Goal: Contribute content: Add original content to the website for others to see

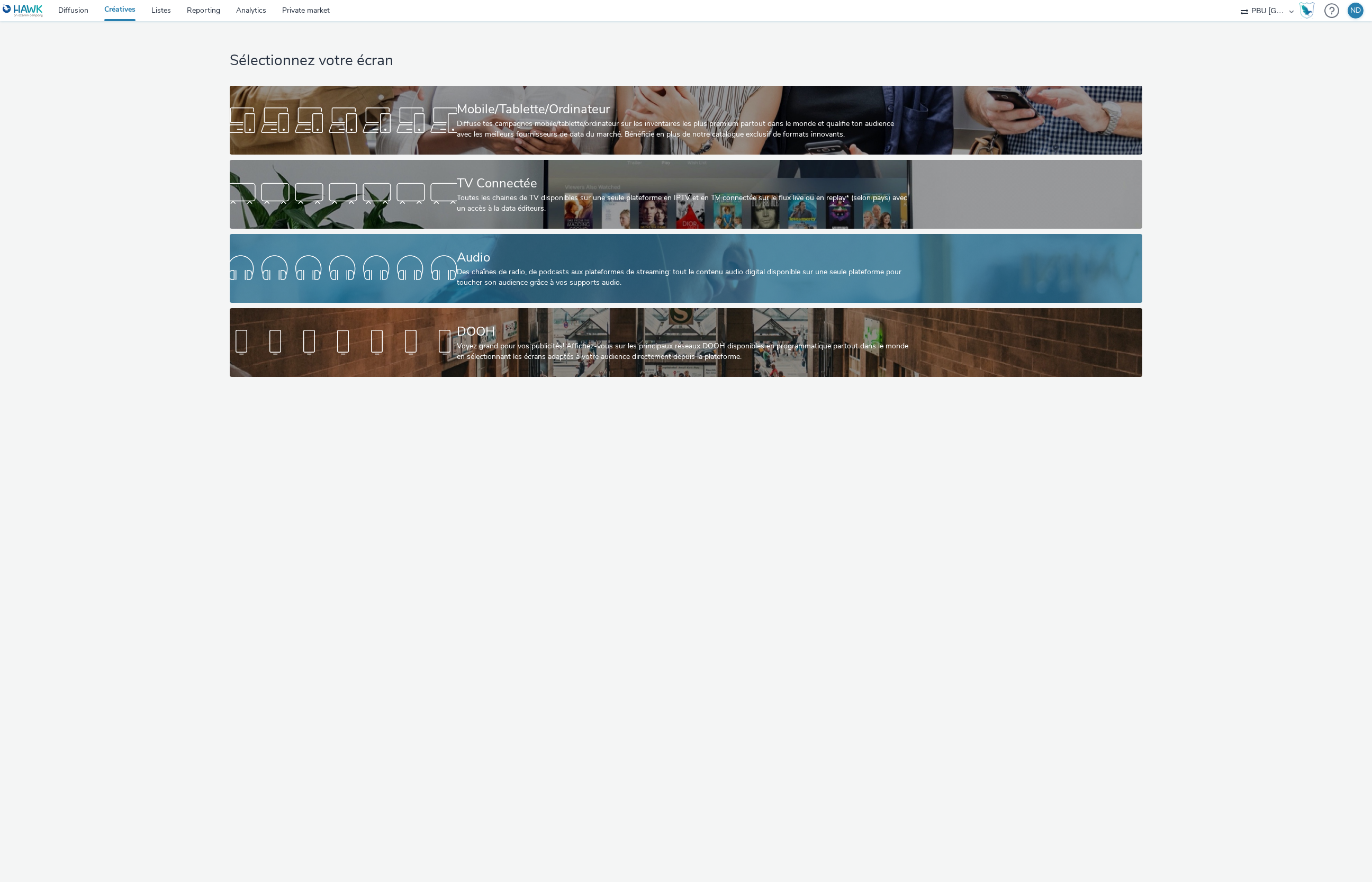
click at [660, 265] on div "Audio" at bounding box center [684, 257] width 454 height 18
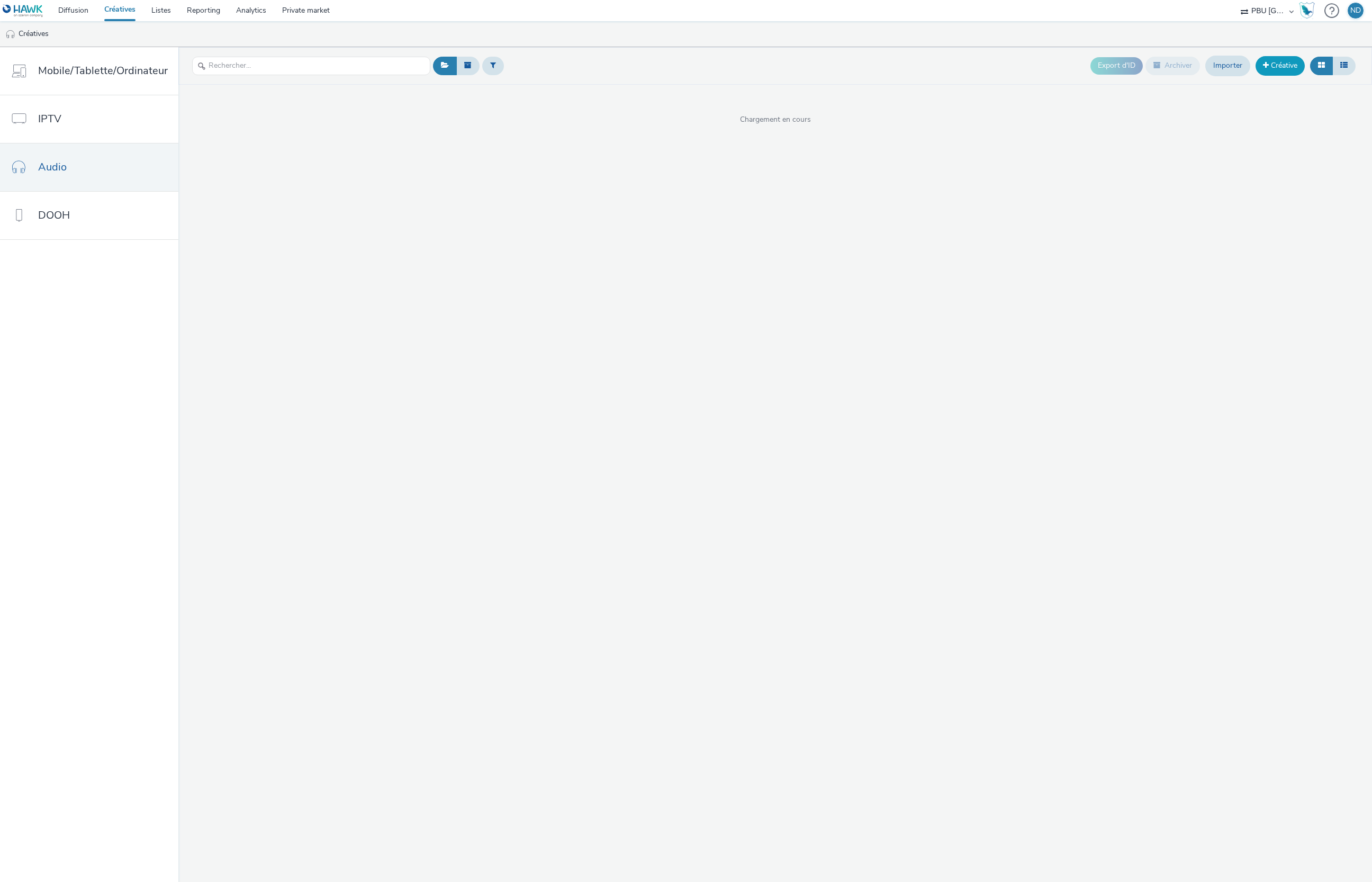
click at [1290, 74] on link "Créative" at bounding box center [1280, 66] width 49 height 19
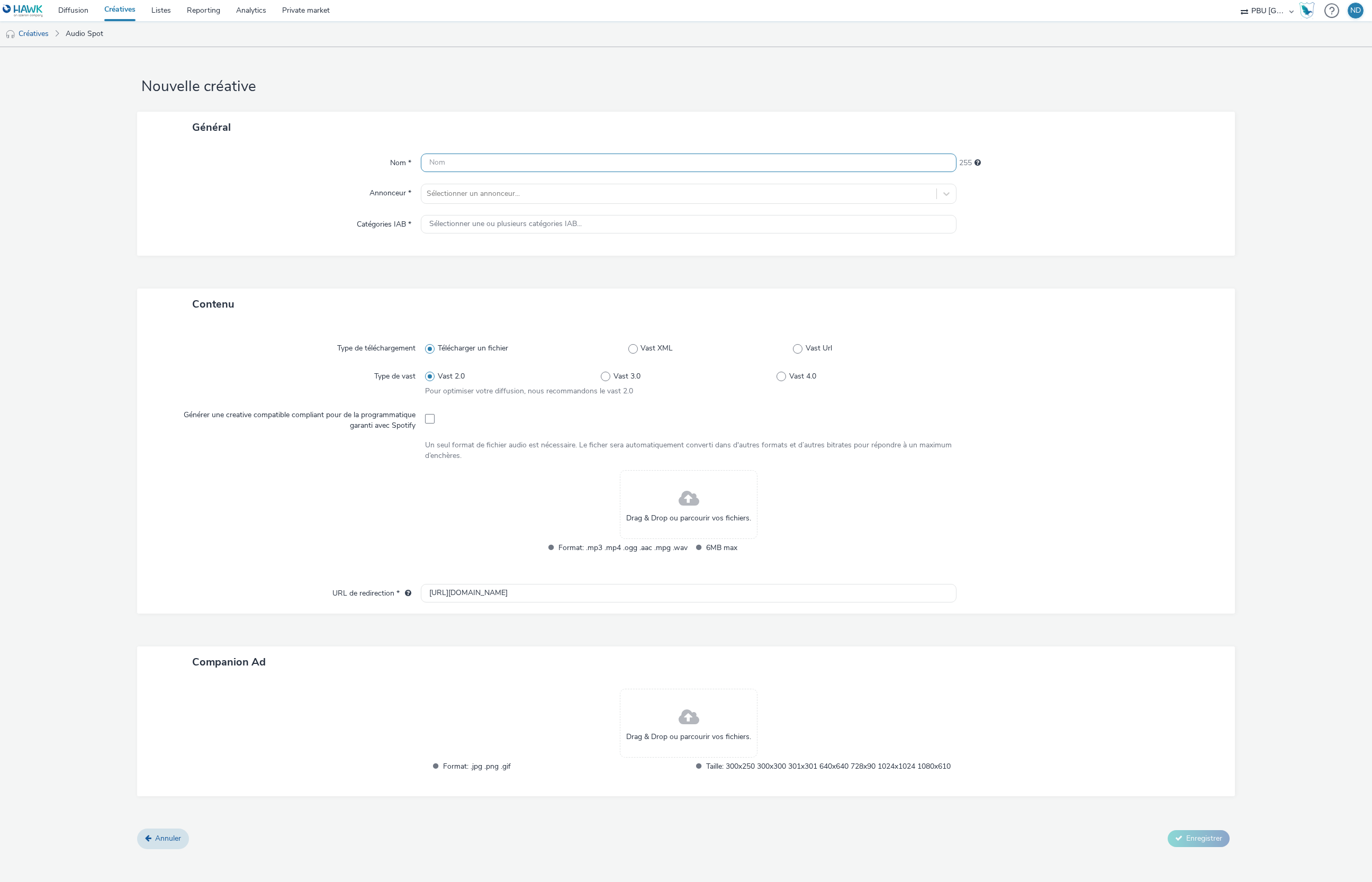
click at [567, 162] on input "text" at bounding box center [689, 162] width 536 height 18
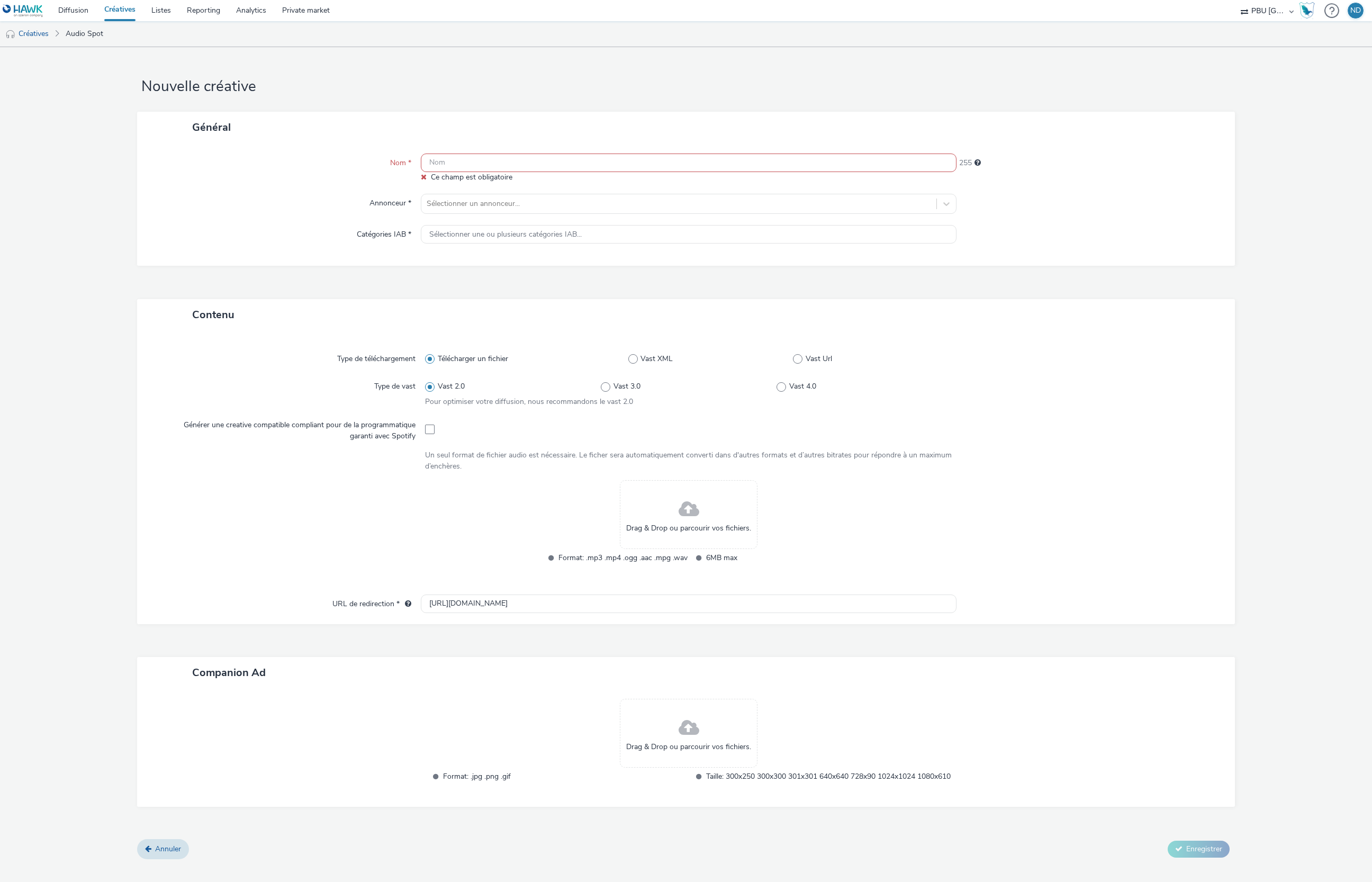
click at [463, 165] on input "text" at bounding box center [689, 162] width 536 height 18
paste input "VISAUDIO_251001_Générique"
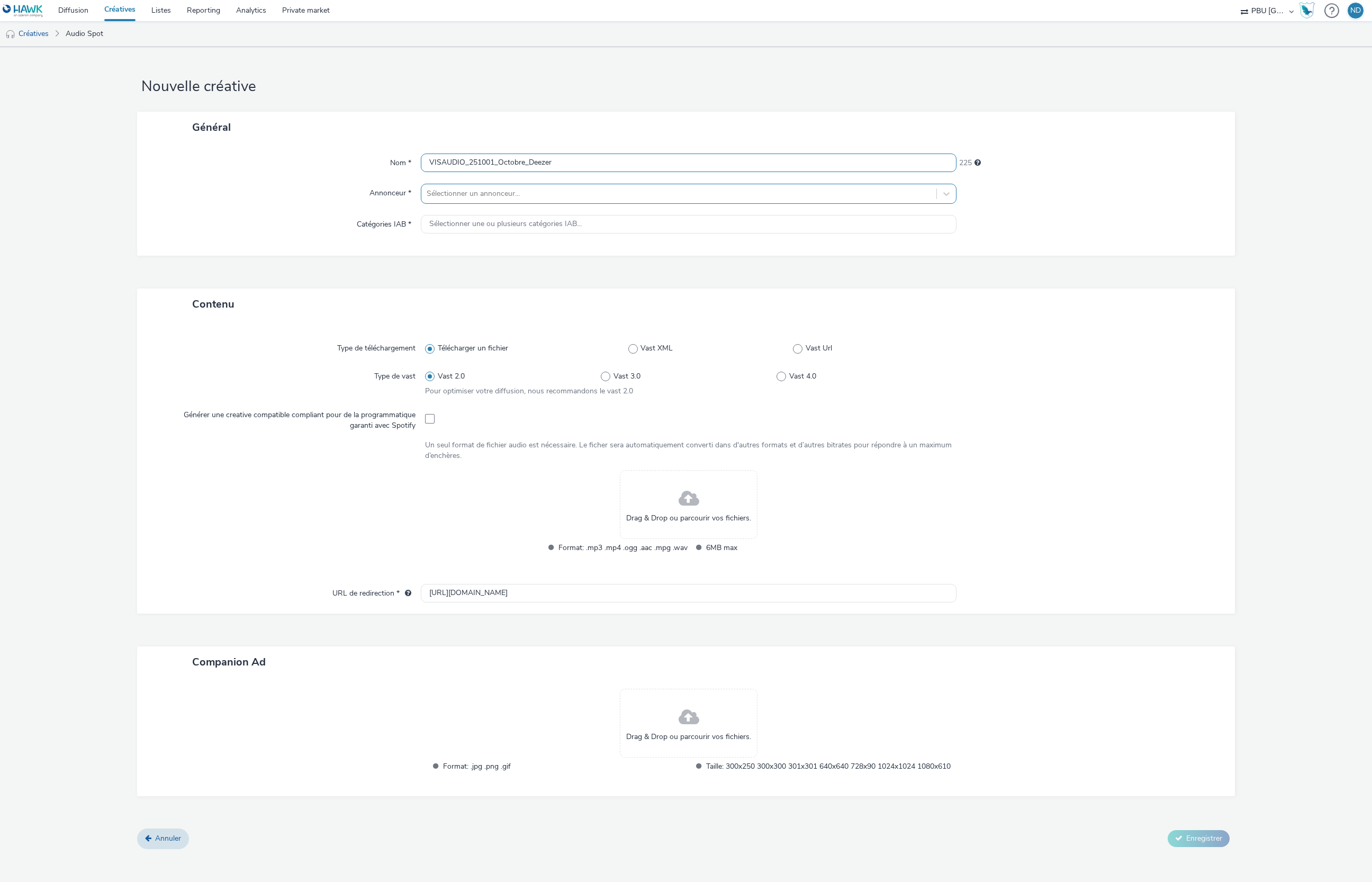
type input "VISAUDIO_251001_Octobre_Deezer"
click at [463, 190] on div at bounding box center [679, 193] width 504 height 12
type input "visaud"
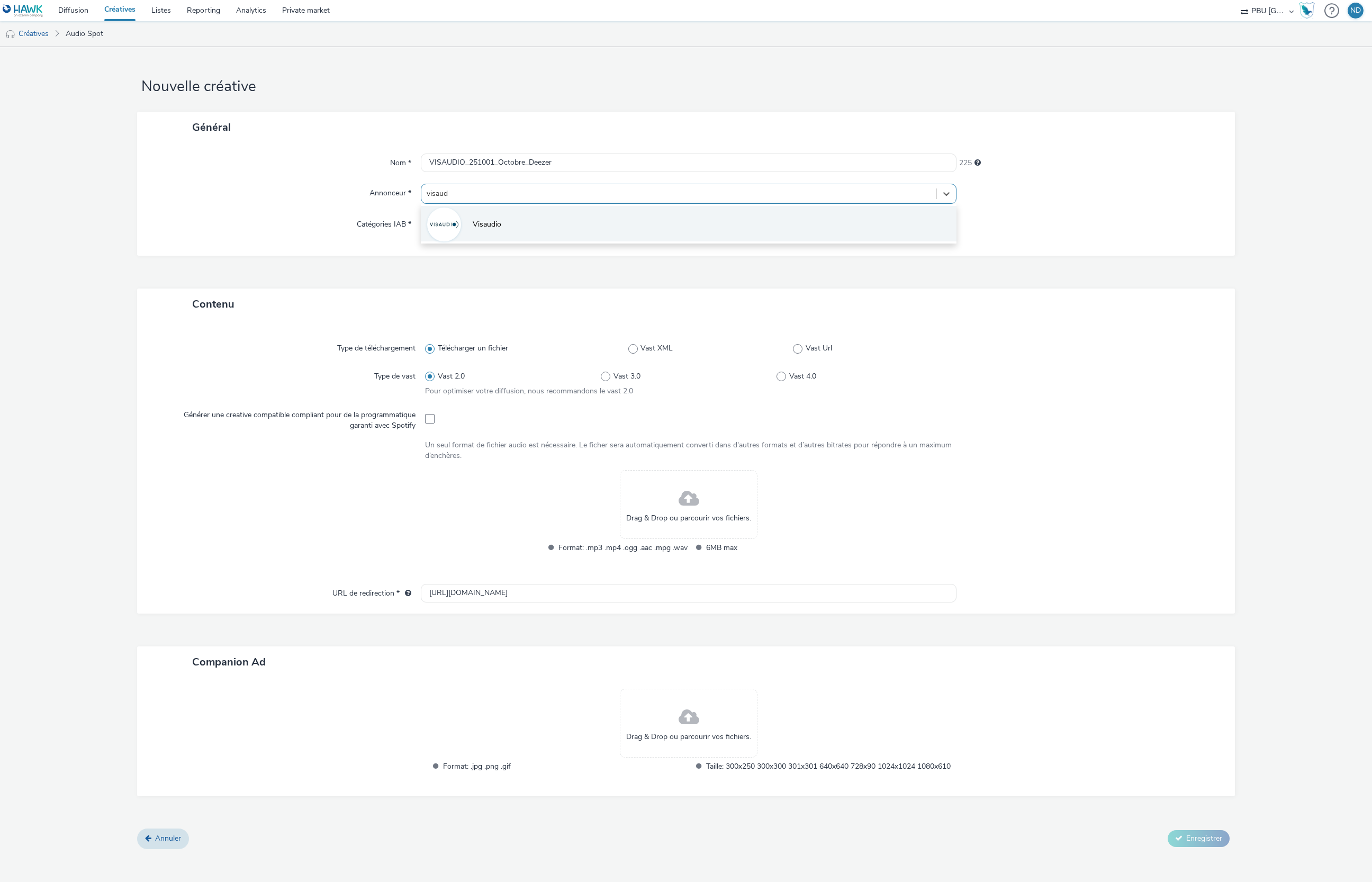
click at [529, 227] on li "Visaudio" at bounding box center [689, 223] width 536 height 35
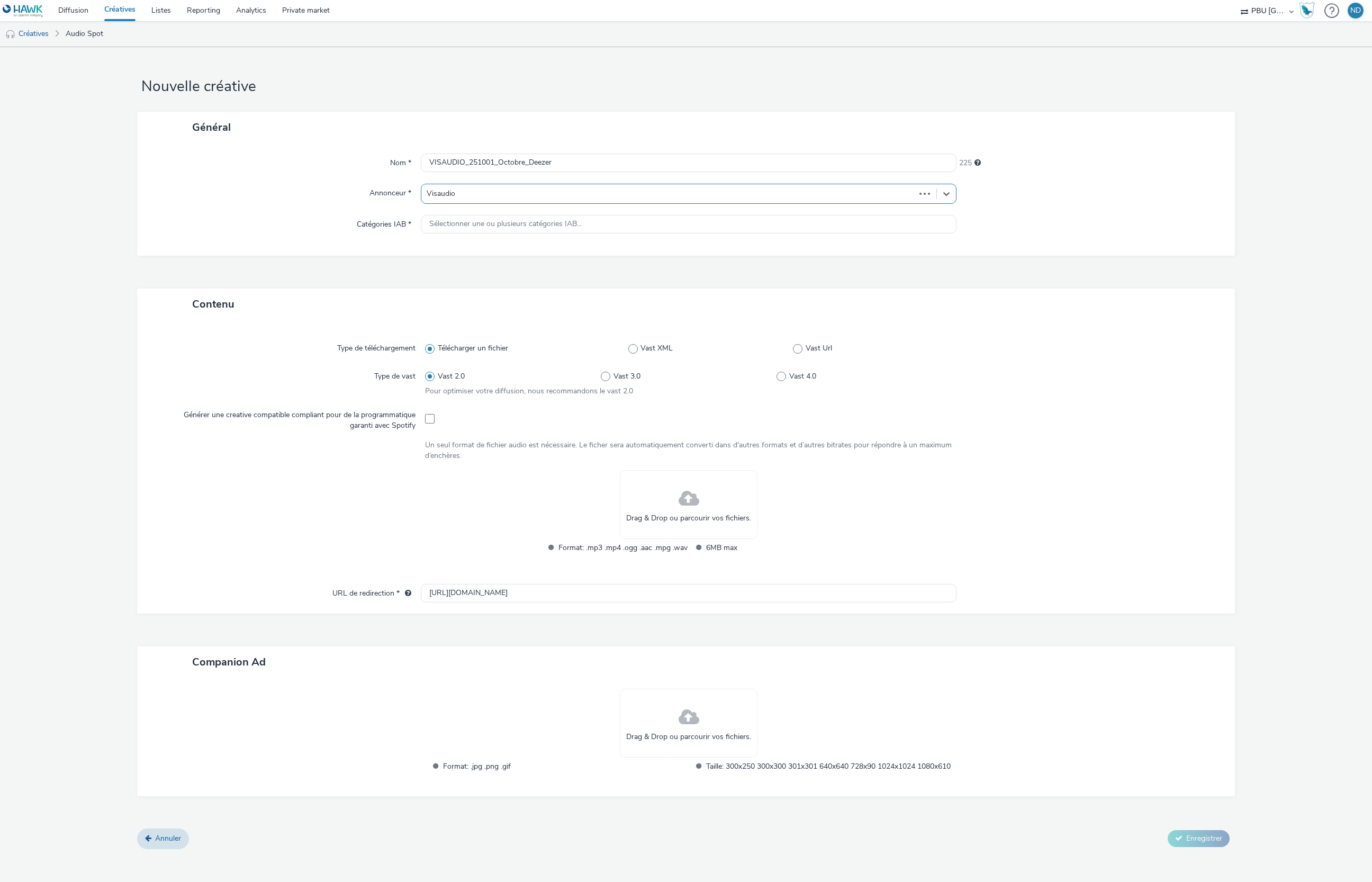
type input "http://extranet.visaudio.fr"
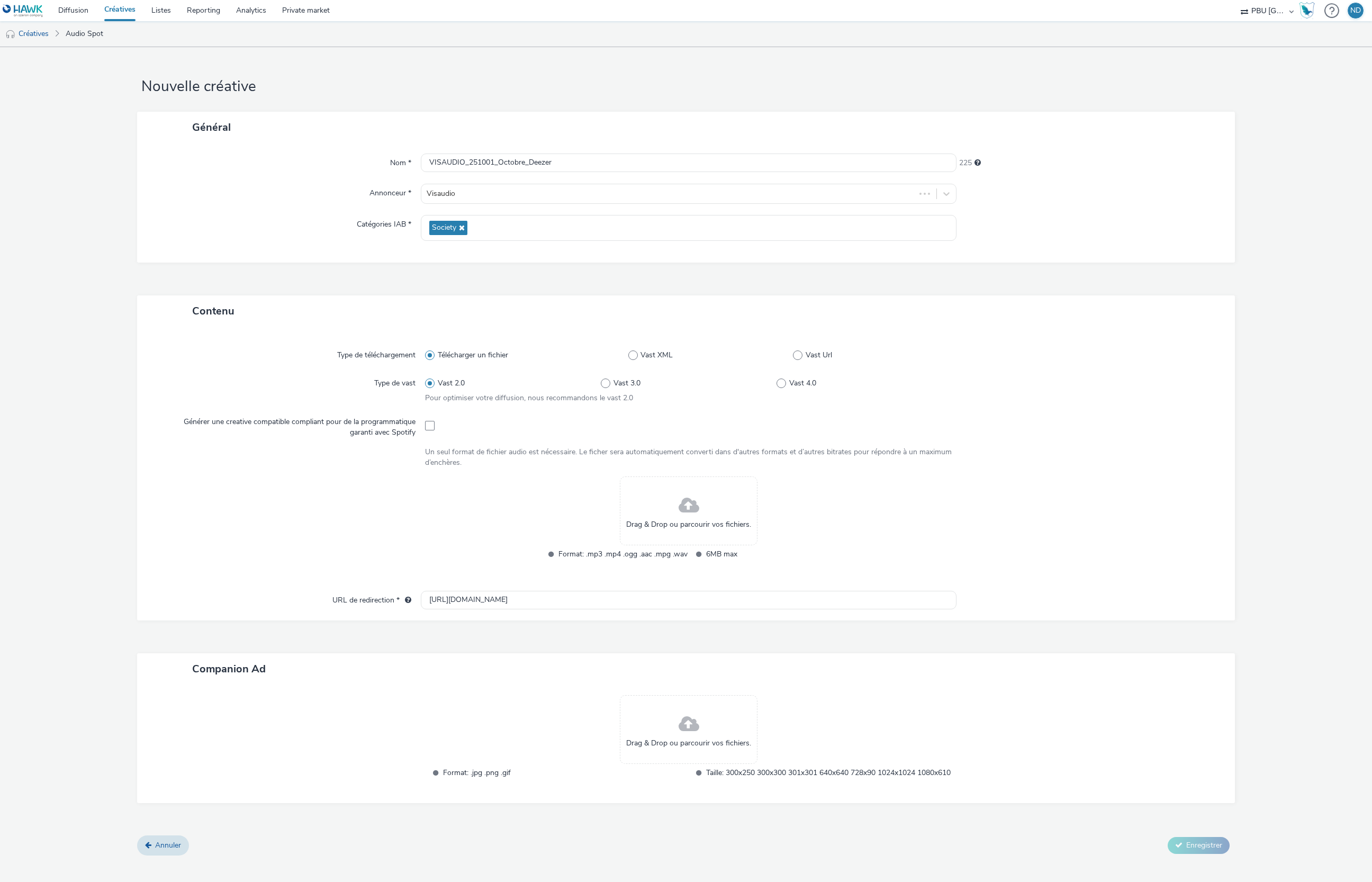
drag, startPoint x: 1122, startPoint y: 157, endPoint x: 985, endPoint y: 66, distance: 164.5
click at [985, 66] on form "Nouvelle créative Général Nom * VISAUDIO_251001_Octobre_Deezer 225 Annonceur * …" at bounding box center [686, 455] width 1372 height 816
drag, startPoint x: 1362, startPoint y: 0, endPoint x: 871, endPoint y: 119, distance: 505.2
click at [871, 119] on div "Général" at bounding box center [686, 127] width 1098 height 31
drag, startPoint x: 1338, startPoint y: 0, endPoint x: 1255, endPoint y: 23, distance: 86.1
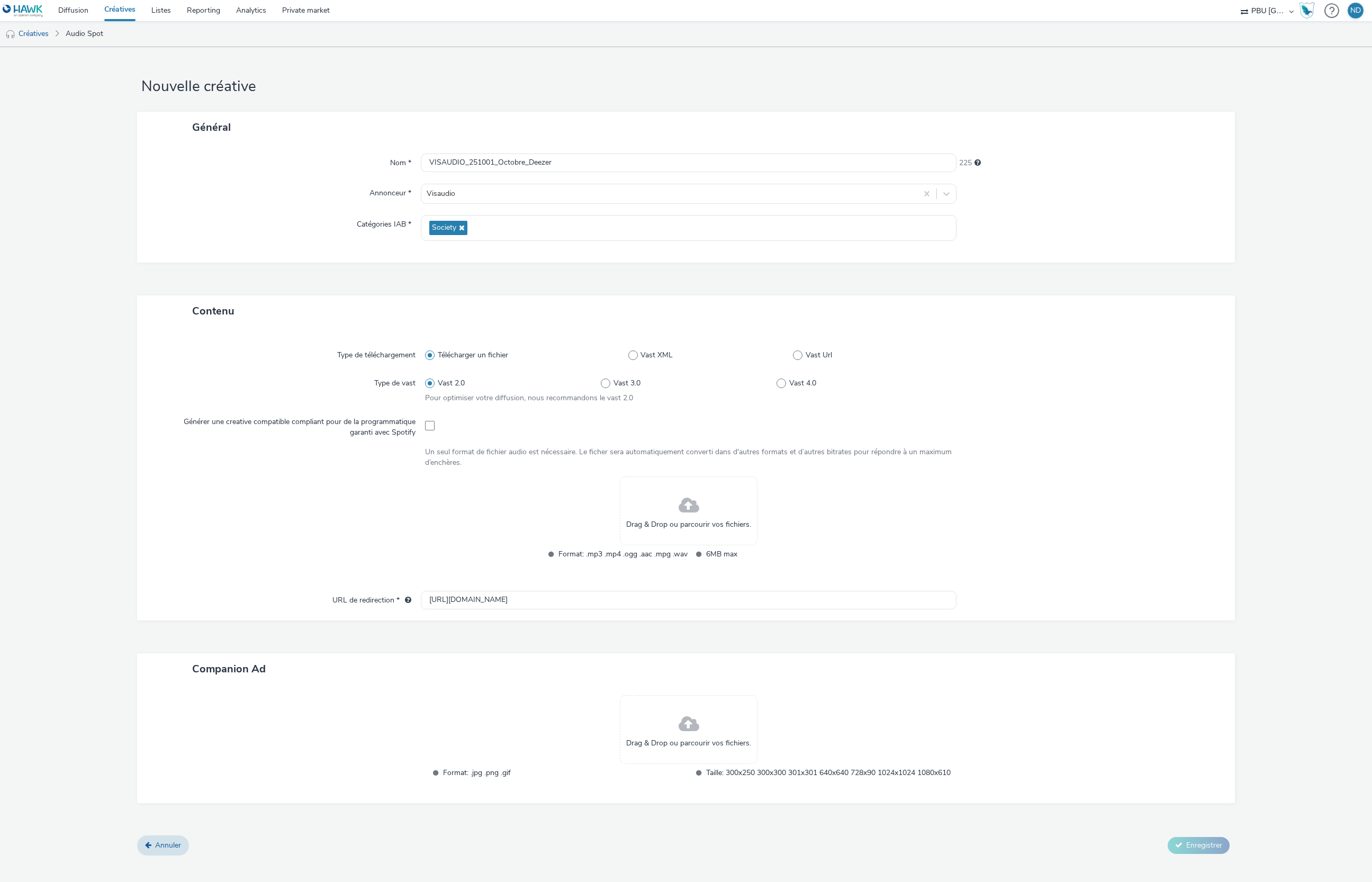
click at [1220, 61] on form "Nouvelle créative Général Nom * VISAUDIO_251001_Octobre_Deezer 225 Annonceur * …" at bounding box center [686, 455] width 1372 height 816
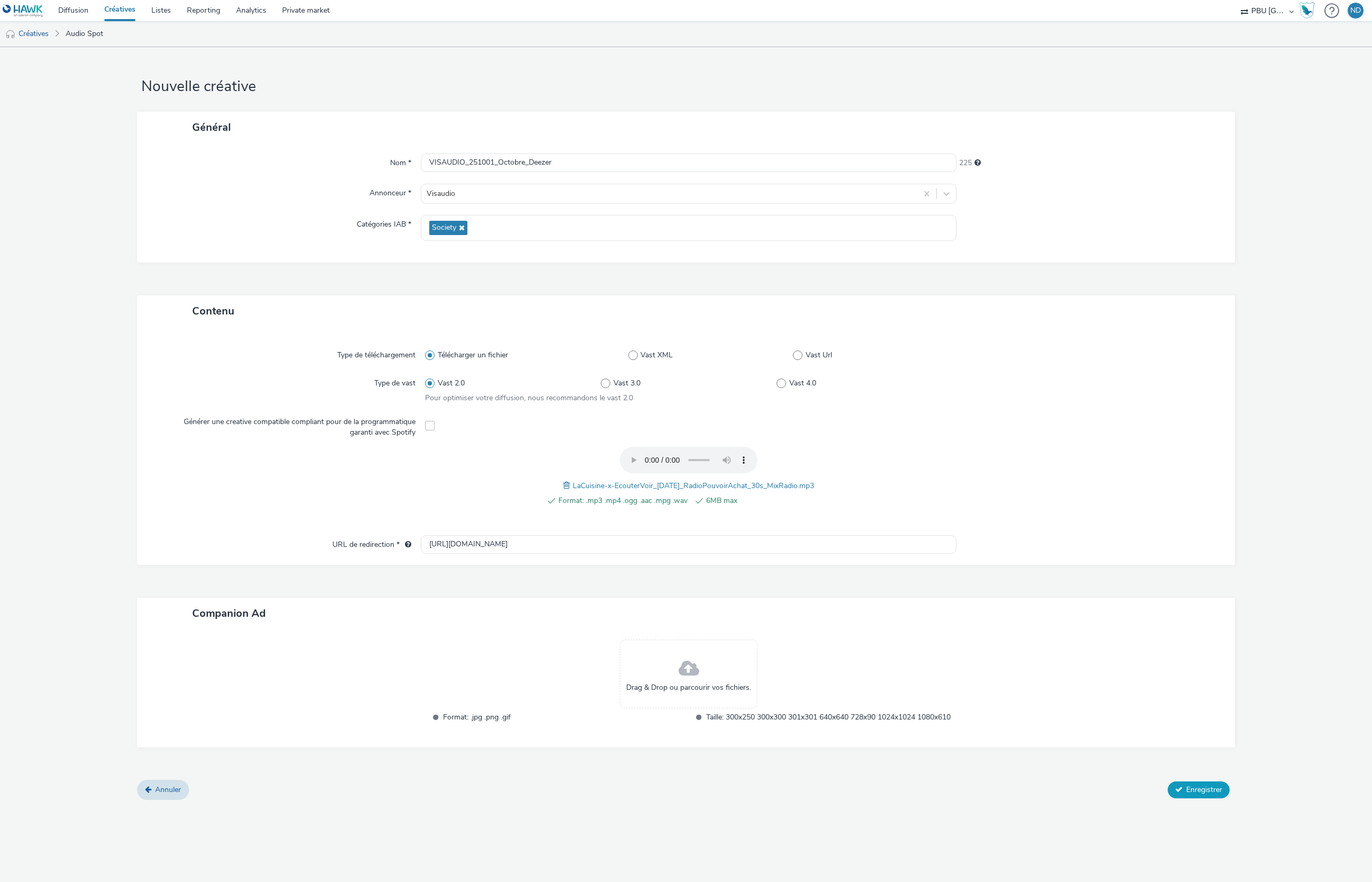
click at [1205, 794] on span "Enregistrer" at bounding box center [1204, 790] width 36 height 10
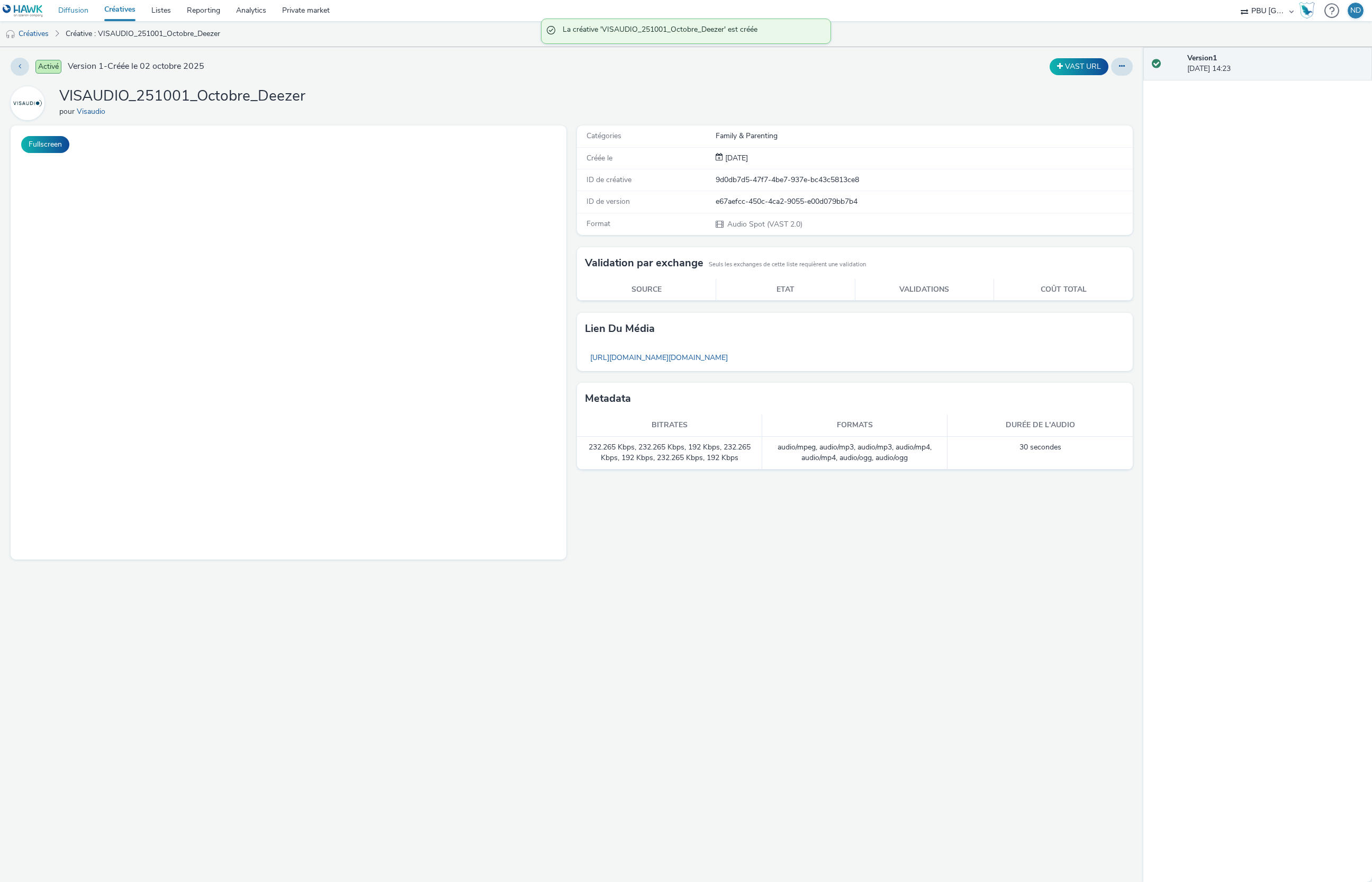
click at [59, 3] on link "Diffusion" at bounding box center [73, 10] width 46 height 21
click at [734, 356] on link "[URL][DOMAIN_NAME][DOMAIN_NAME]" at bounding box center [659, 357] width 148 height 20
